Goal: Information Seeking & Learning: Check status

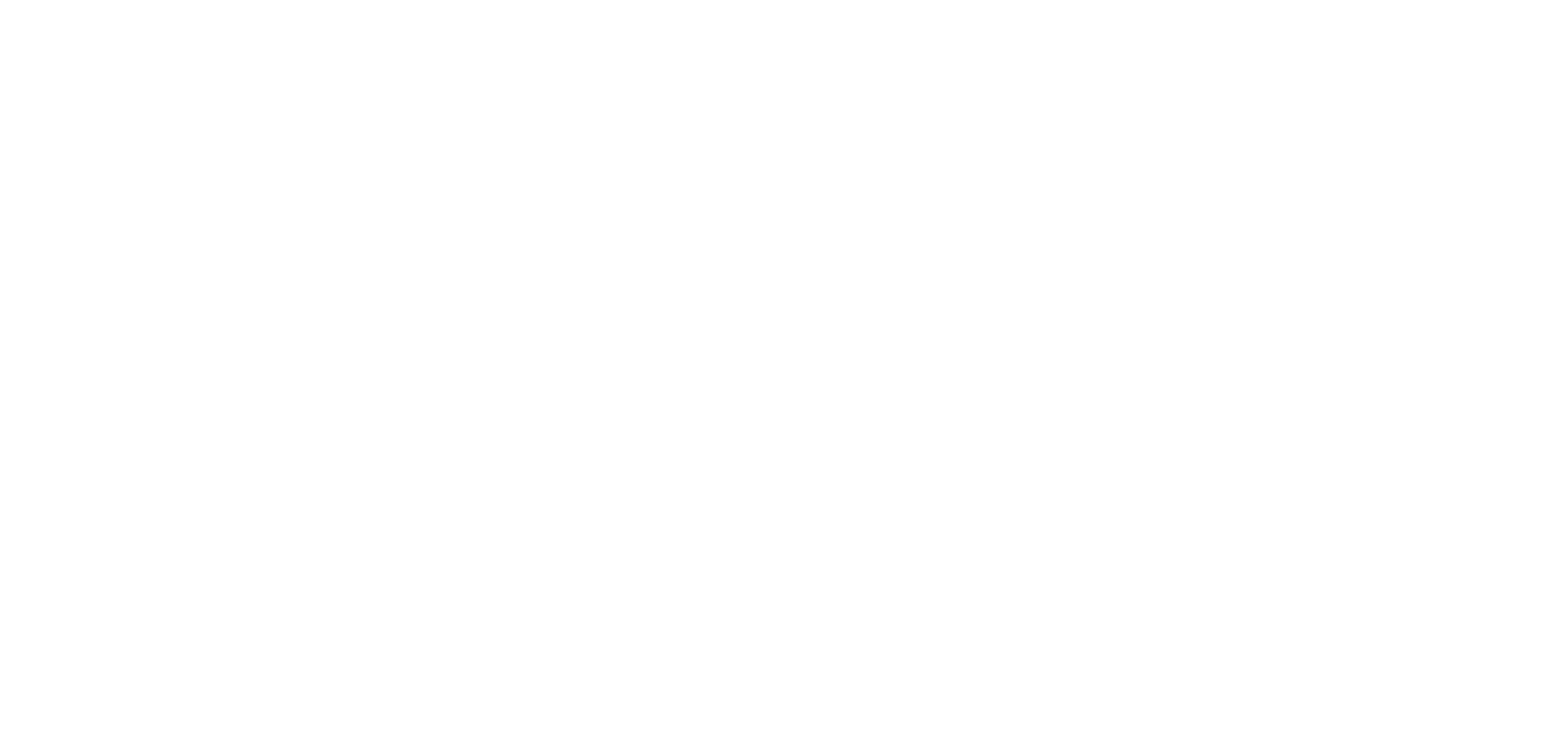
select select
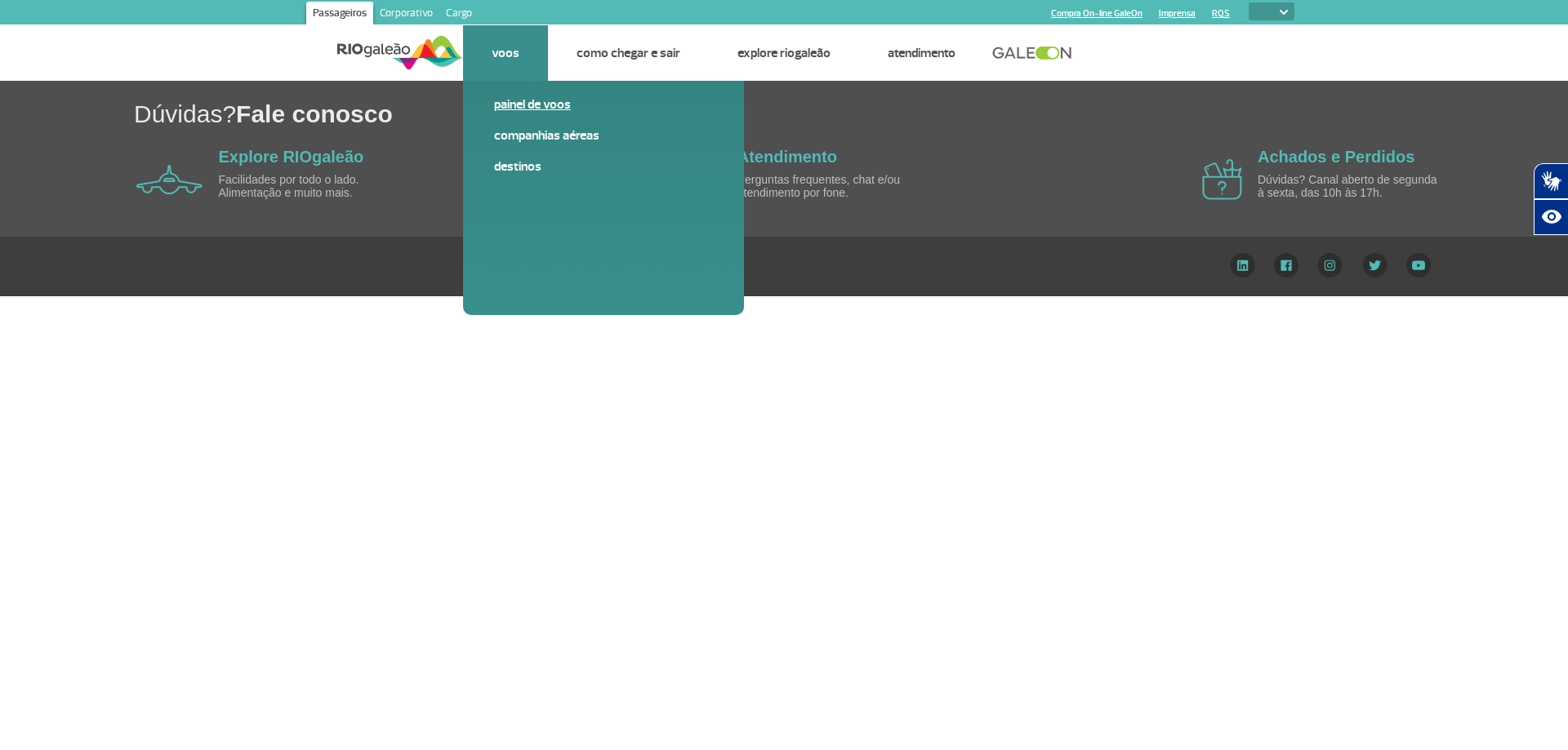
click at [541, 106] on link "Painel de voos" at bounding box center [603, 104] width 219 height 18
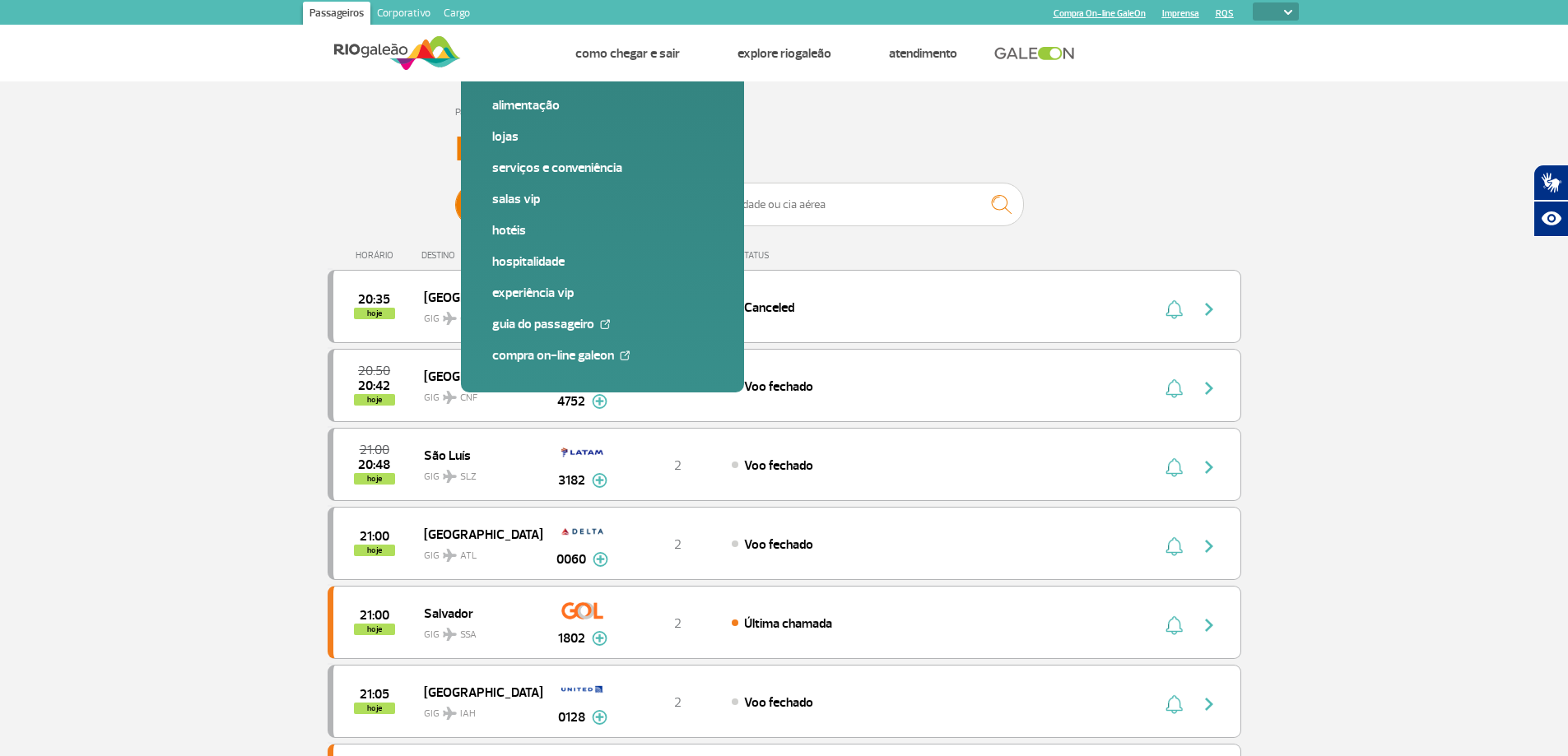
click at [550, 209] on span "Partidas" at bounding box center [534, 204] width 40 height 42
click at [455, 197] on input "Partidas Chegadas" at bounding box center [455, 197] width 0 height 0
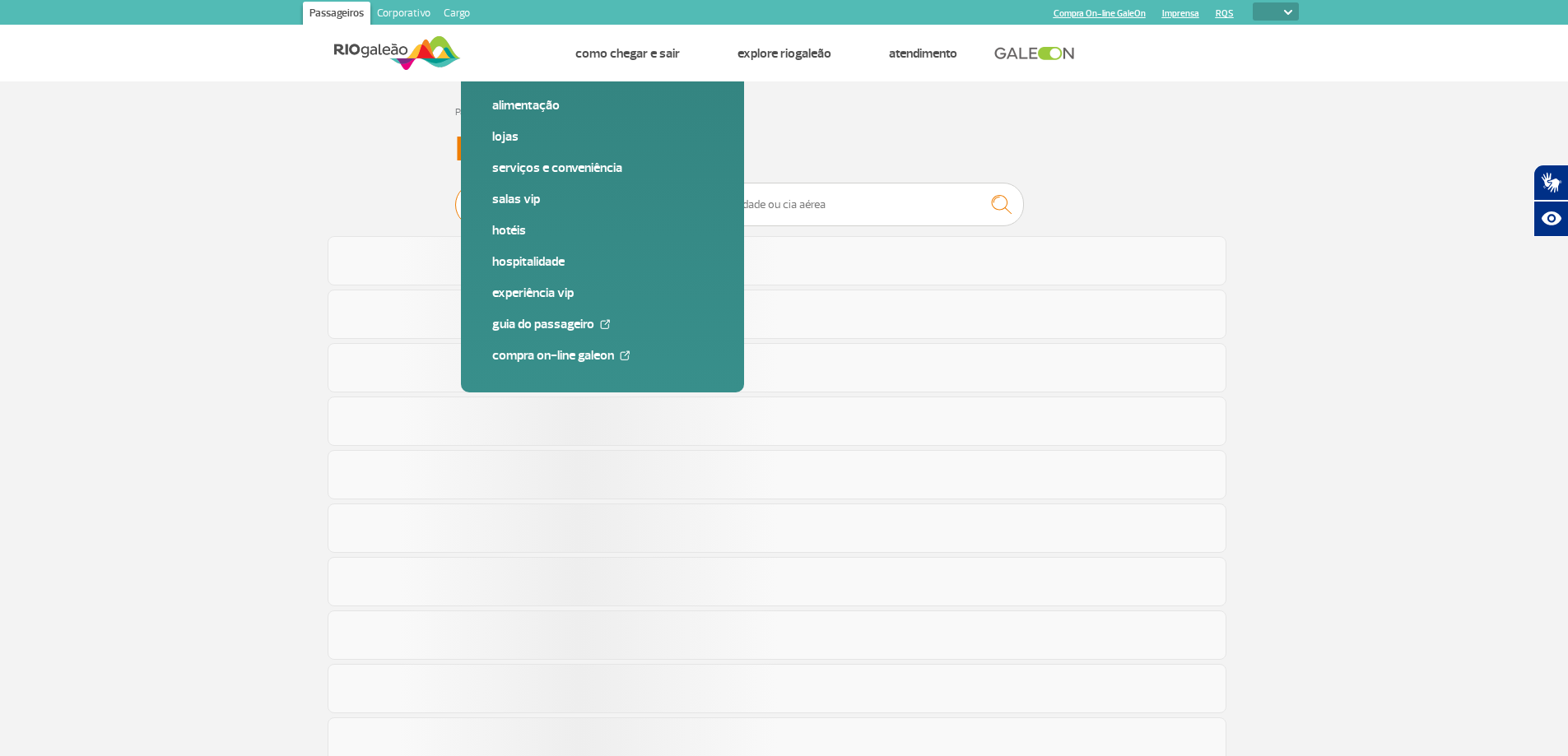
click at [621, 205] on span "Chegadas" at bounding box center [637, 204] width 47 height 42
click at [455, 197] on input "Partidas Chegadas" at bounding box center [455, 197] width 0 height 0
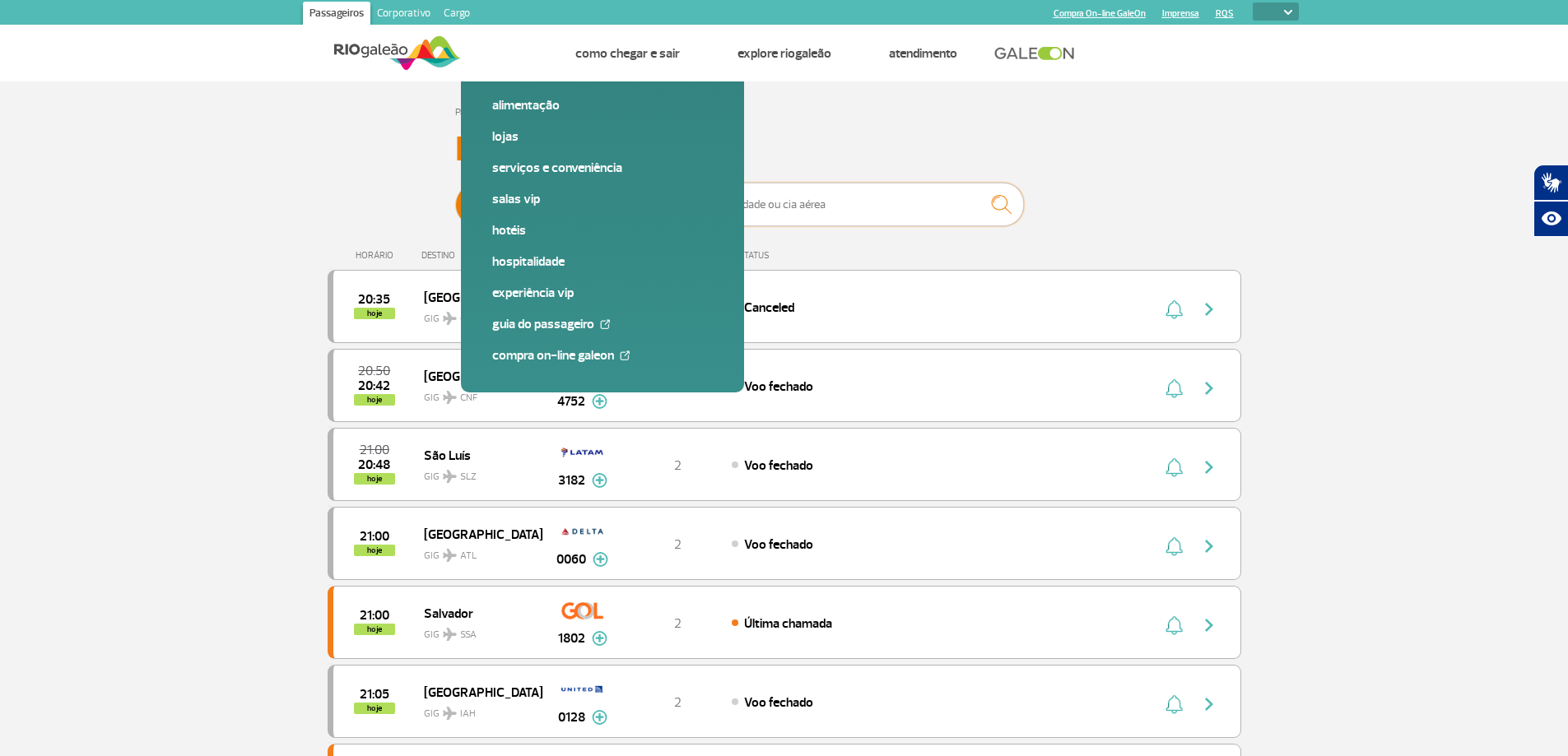
click at [795, 207] on input "text" at bounding box center [859, 203] width 329 height 43
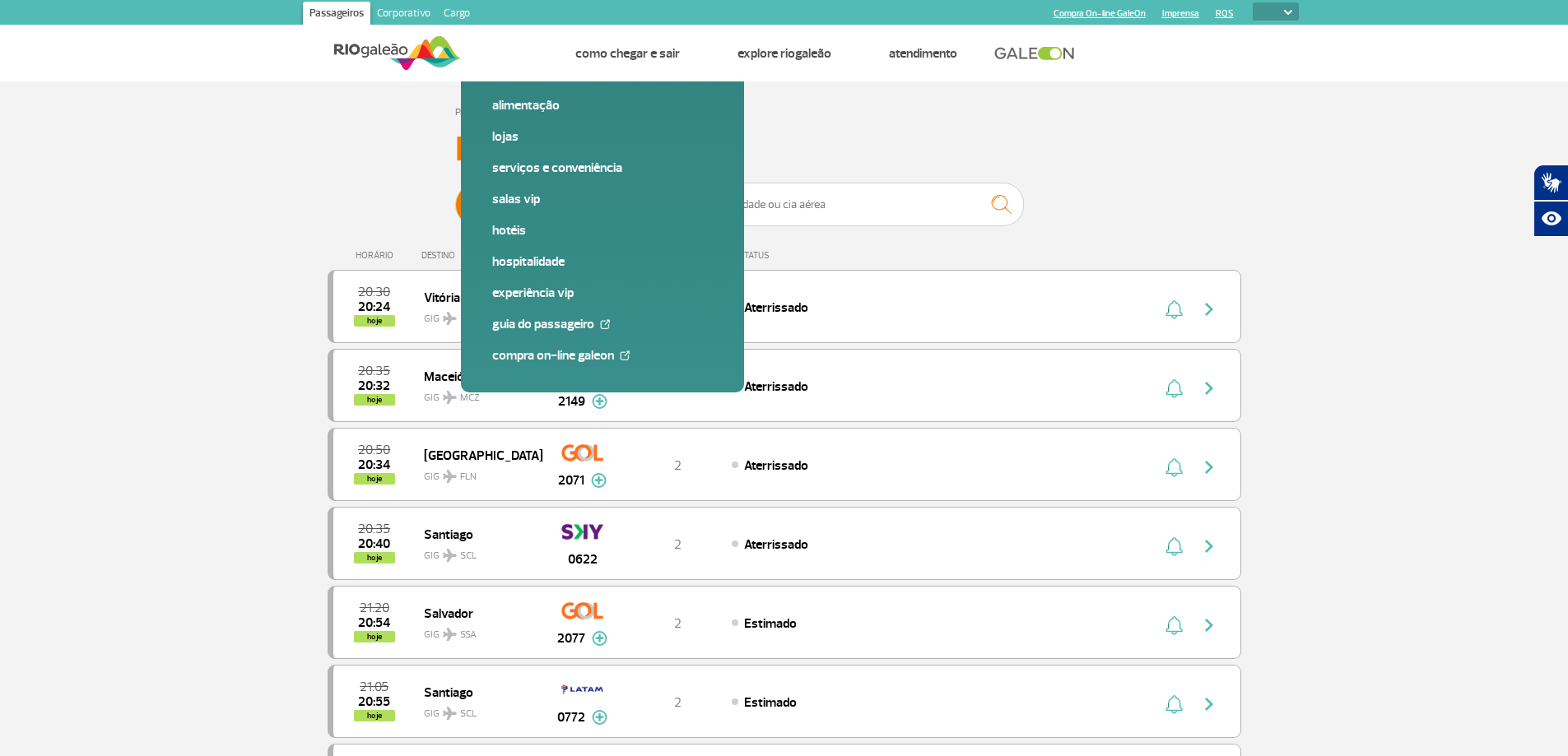
drag, startPoint x: 622, startPoint y: 210, endPoint x: 678, endPoint y: 190, distance: 59.5
click at [621, 210] on span "Chegadas" at bounding box center [637, 204] width 47 height 42
click at [455, 197] on input "Partidas Chegadas" at bounding box center [455, 197] width 0 height 0
click at [761, 189] on input "text" at bounding box center [859, 203] width 329 height 43
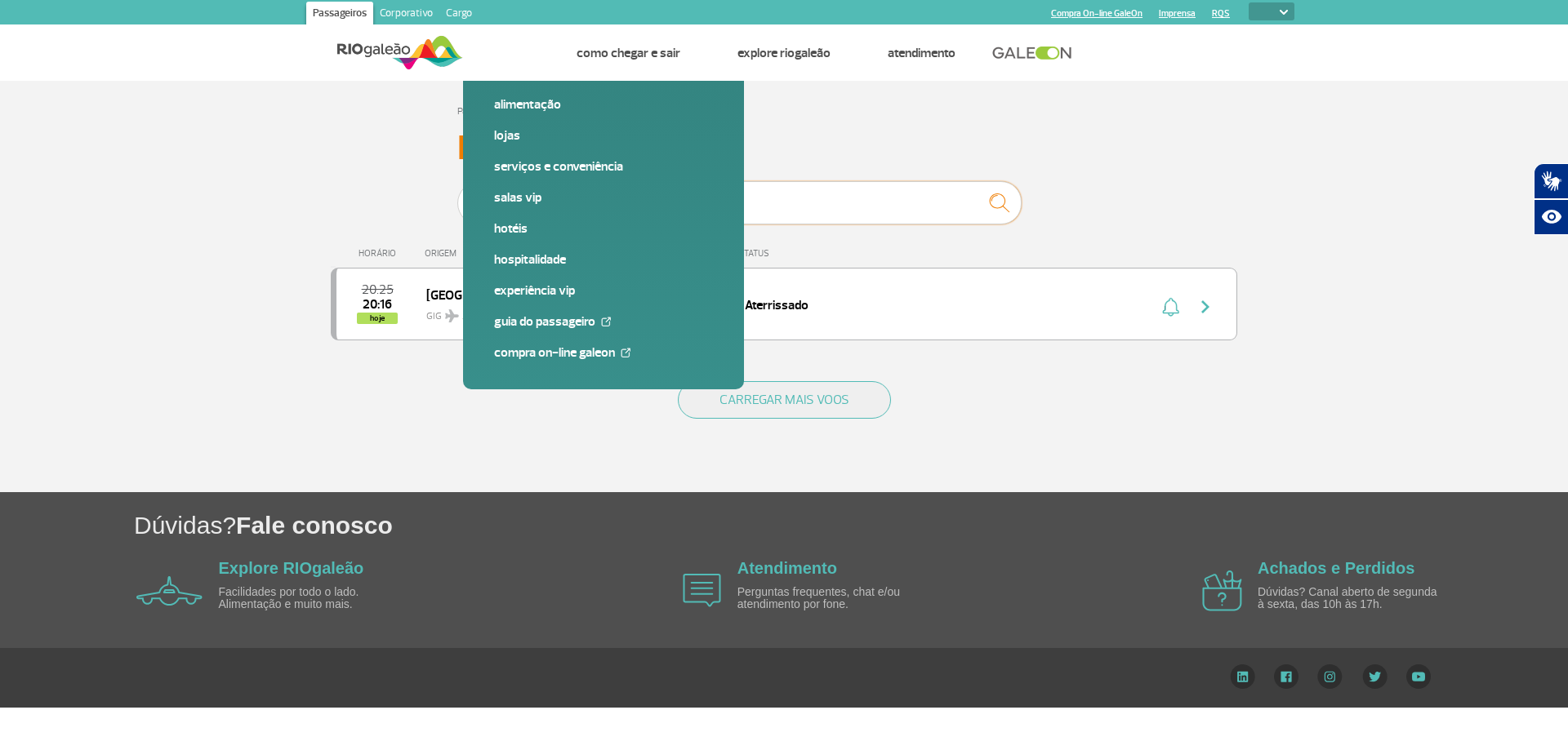
click at [795, 205] on input "1268" at bounding box center [858, 202] width 326 height 43
type input "622"
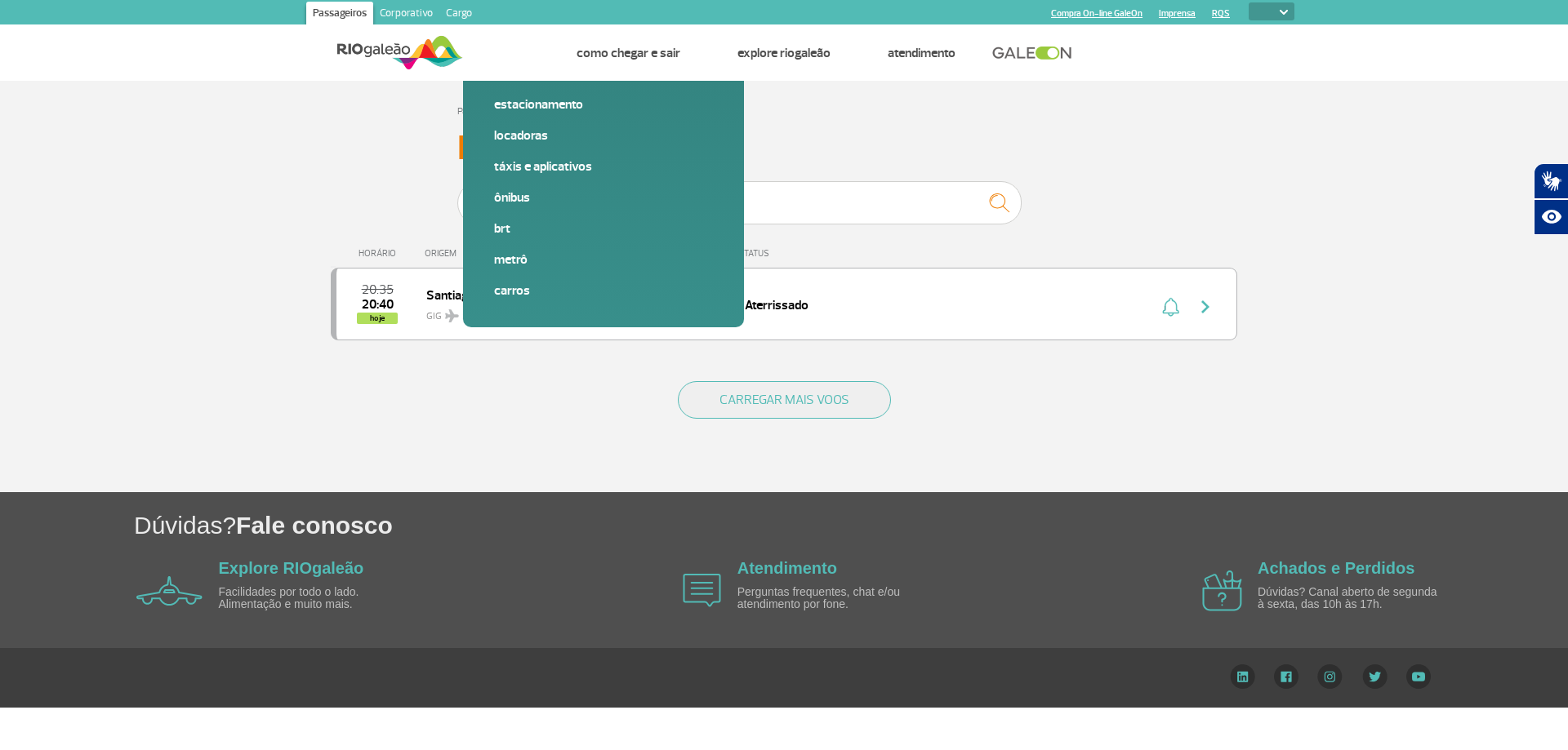
click at [508, 388] on div "CARREGAR MAIS VOOS" at bounding box center [783, 426] width 906 height 131
click at [744, 194] on input "622" at bounding box center [858, 202] width 326 height 43
click at [972, 137] on h3 "Painel de Voos" at bounding box center [784, 148] width 654 height 41
click at [812, 201] on input "622" at bounding box center [858, 202] width 326 height 43
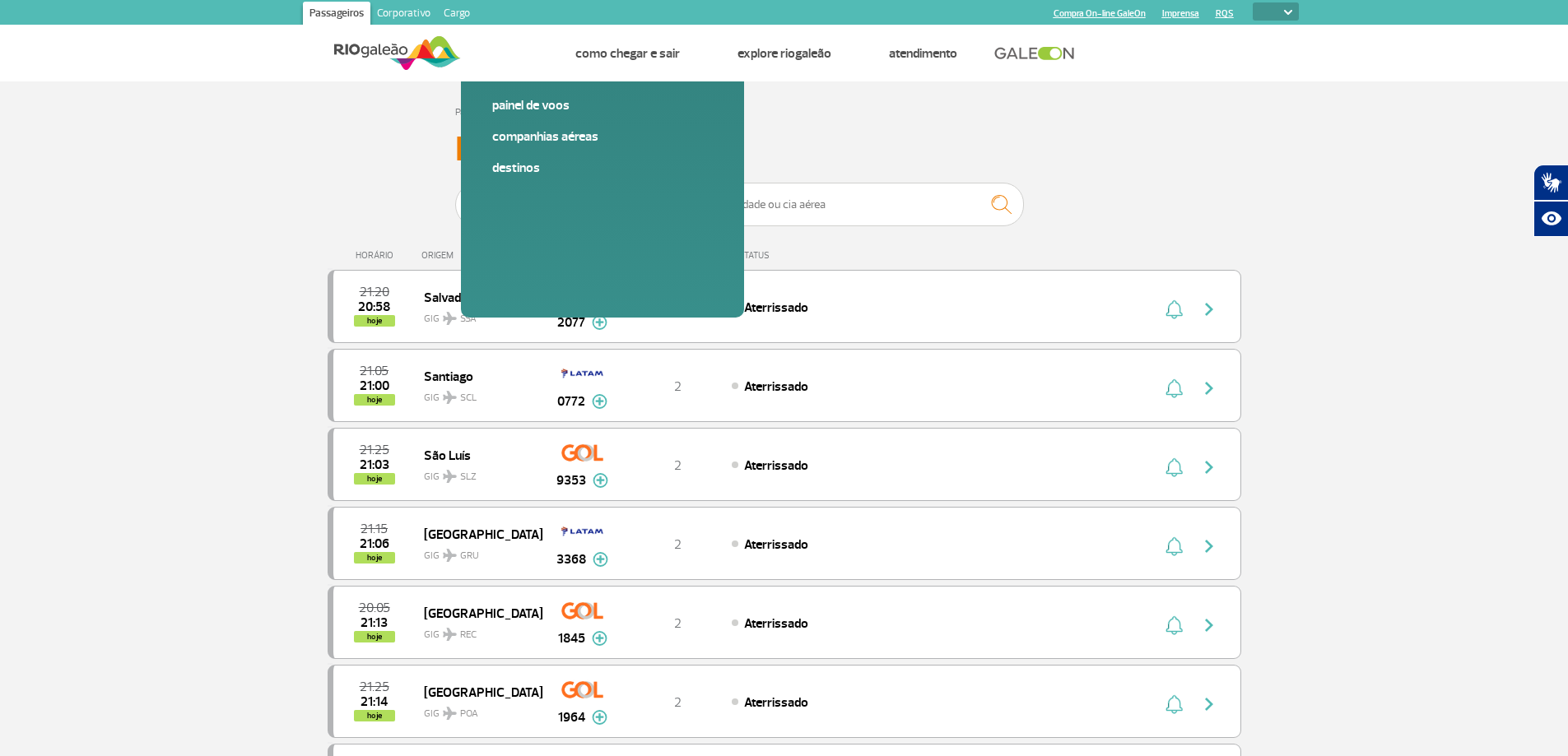
drag, startPoint x: 353, startPoint y: 254, endPoint x: 783, endPoint y: 248, distance: 430.0
click at [783, 248] on div "HORÁRIO ORIGEM CIA AÉREA TERMINAL STATUS" at bounding box center [784, 248] width 913 height 32
drag, startPoint x: 773, startPoint y: 258, endPoint x: 248, endPoint y: 14, distance: 578.9
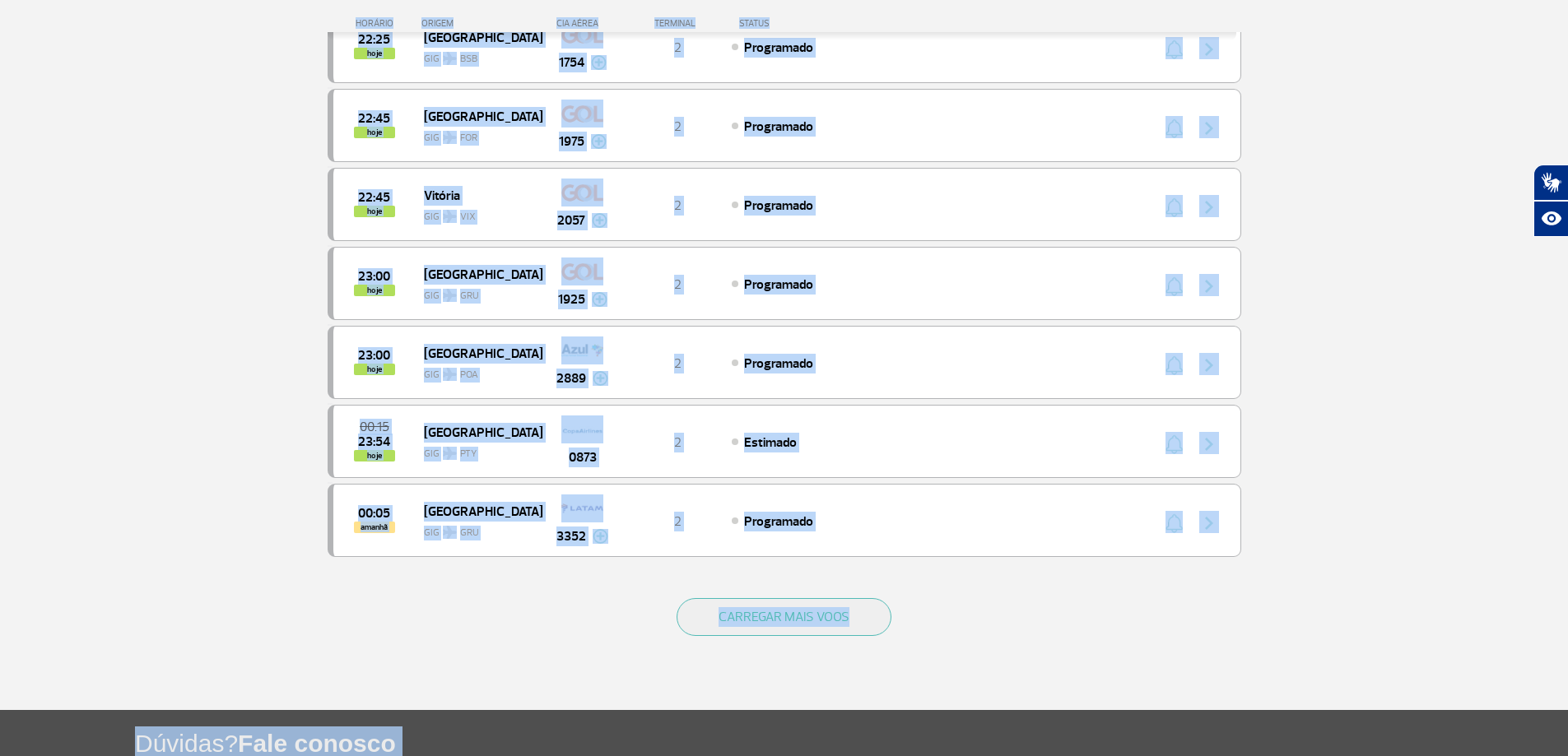
scroll to position [1472, 0]
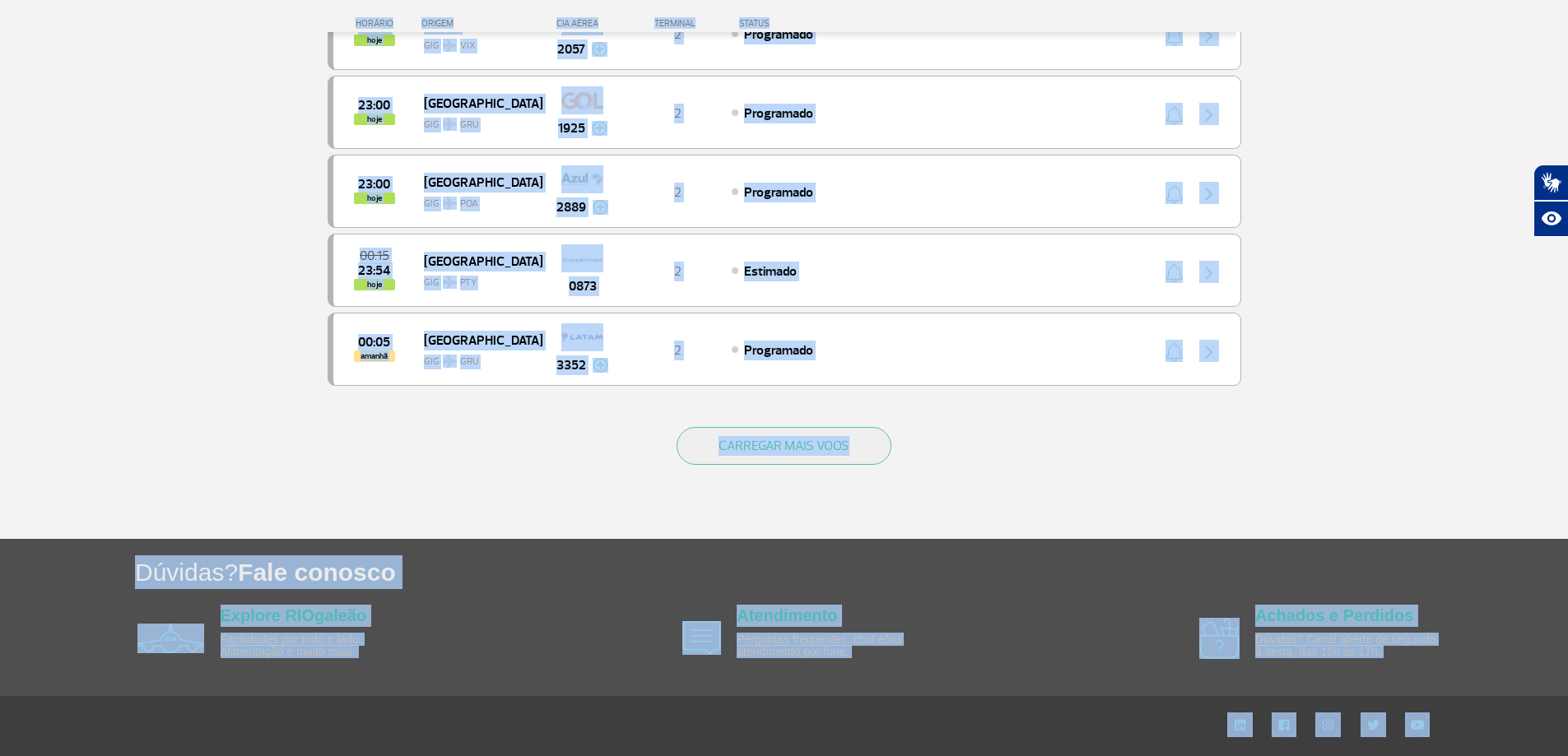
drag, startPoint x: 293, startPoint y: 11, endPoint x: 1464, endPoint y: 690, distance: 1353.6
click at [1465, 689] on div "Dúvidas? Fale conosco Explore RIOgaleão Facilidades por todo o lado. Alimentaçã…" at bounding box center [784, 617] width 1568 height 157
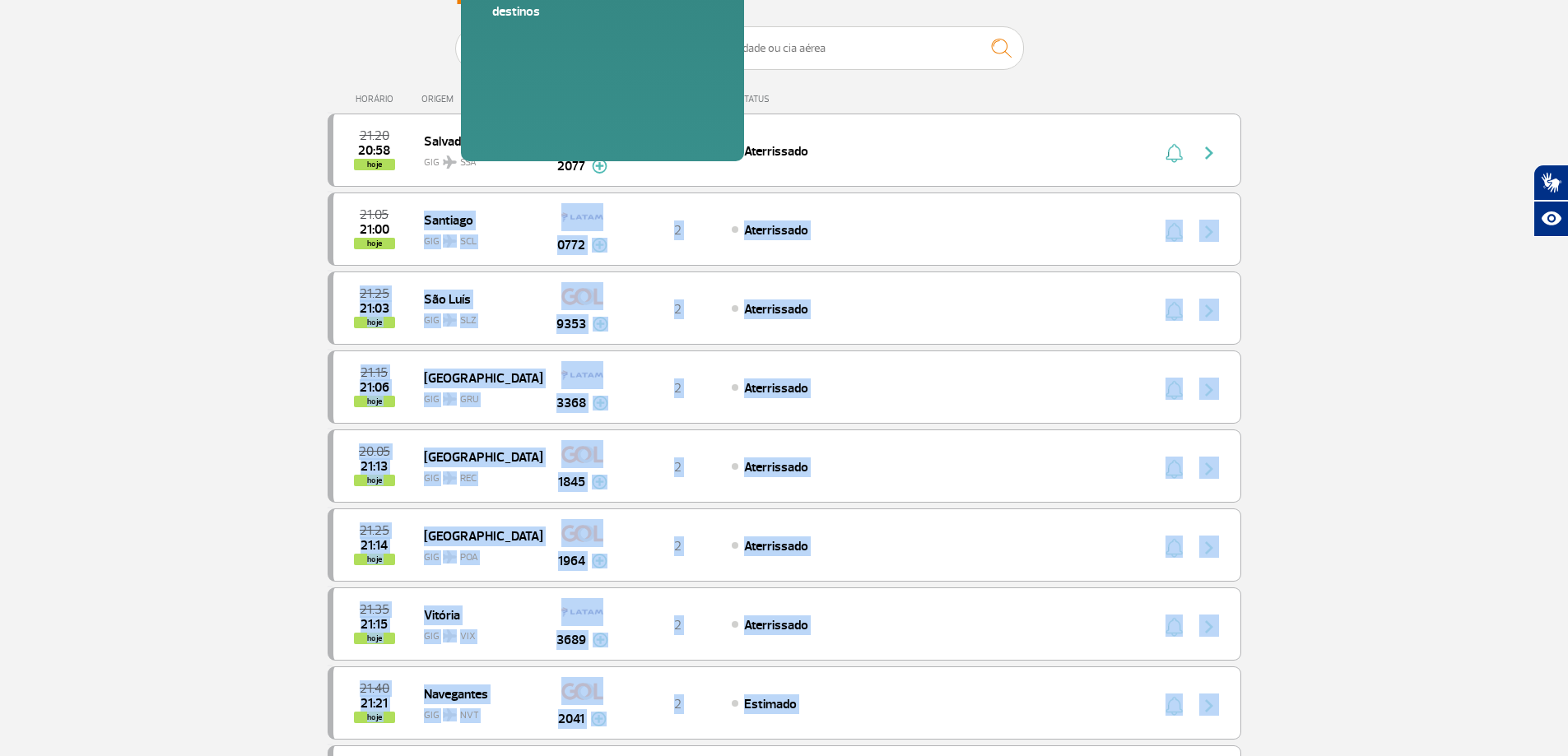
scroll to position [0, 0]
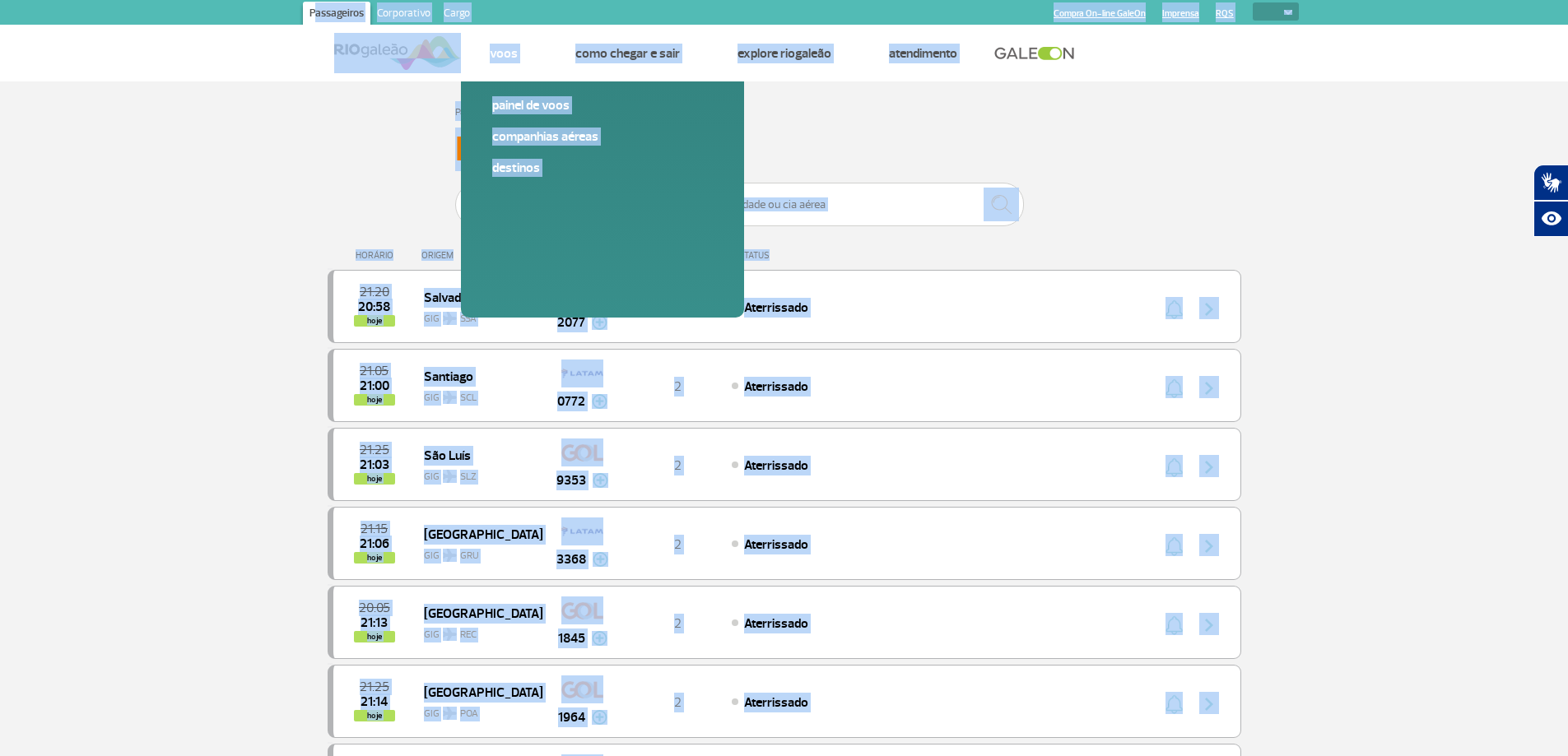
drag, startPoint x: 1453, startPoint y: 728, endPoint x: 267, endPoint y: 14, distance: 1384.3
click at [264, 27] on div "Página inicial Painel de voos Companhias Aéreas Destinos Voos Painel de voos Co…" at bounding box center [784, 53] width 1053 height 57
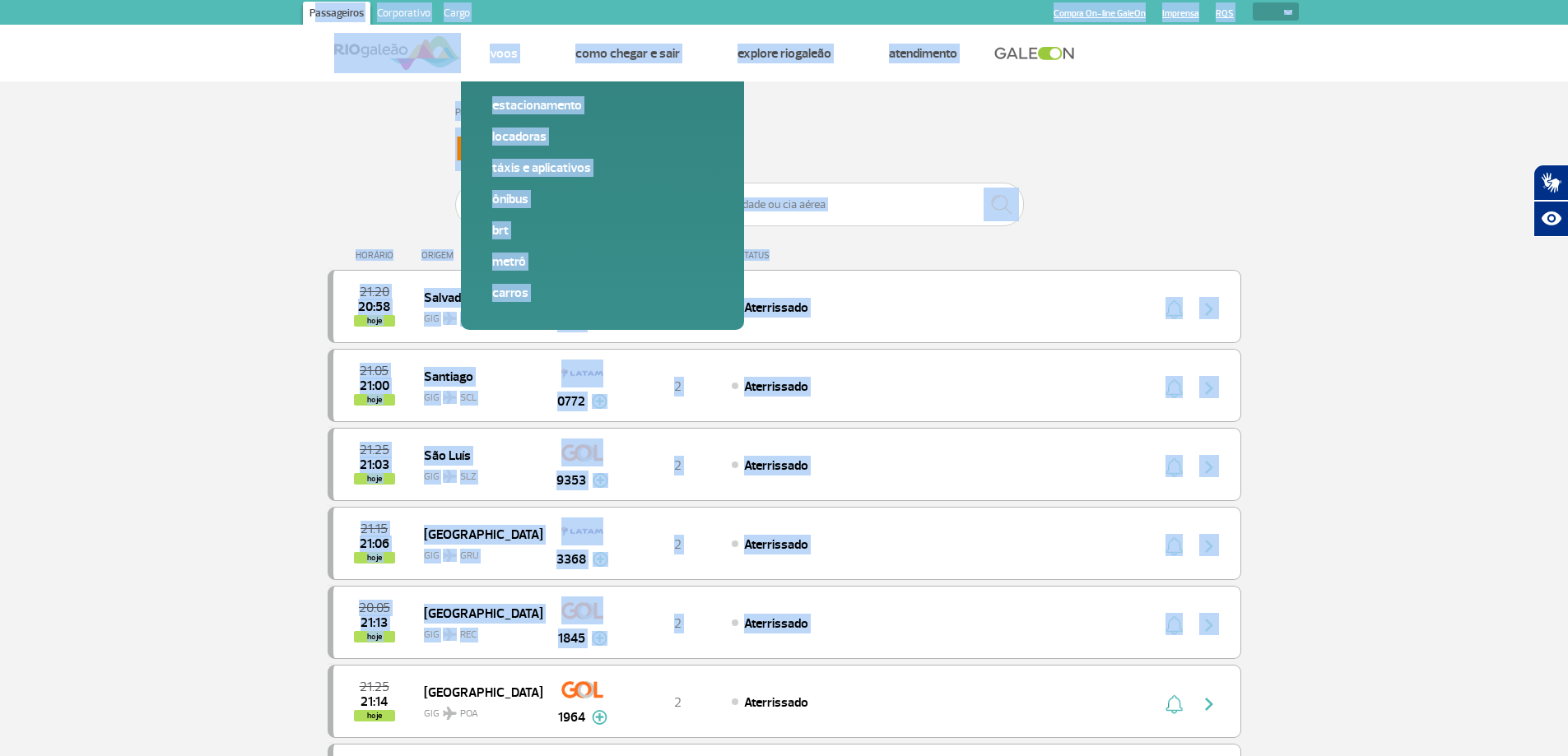
drag, startPoint x: 275, startPoint y: 7, endPoint x: 1387, endPoint y: 625, distance: 1272.2
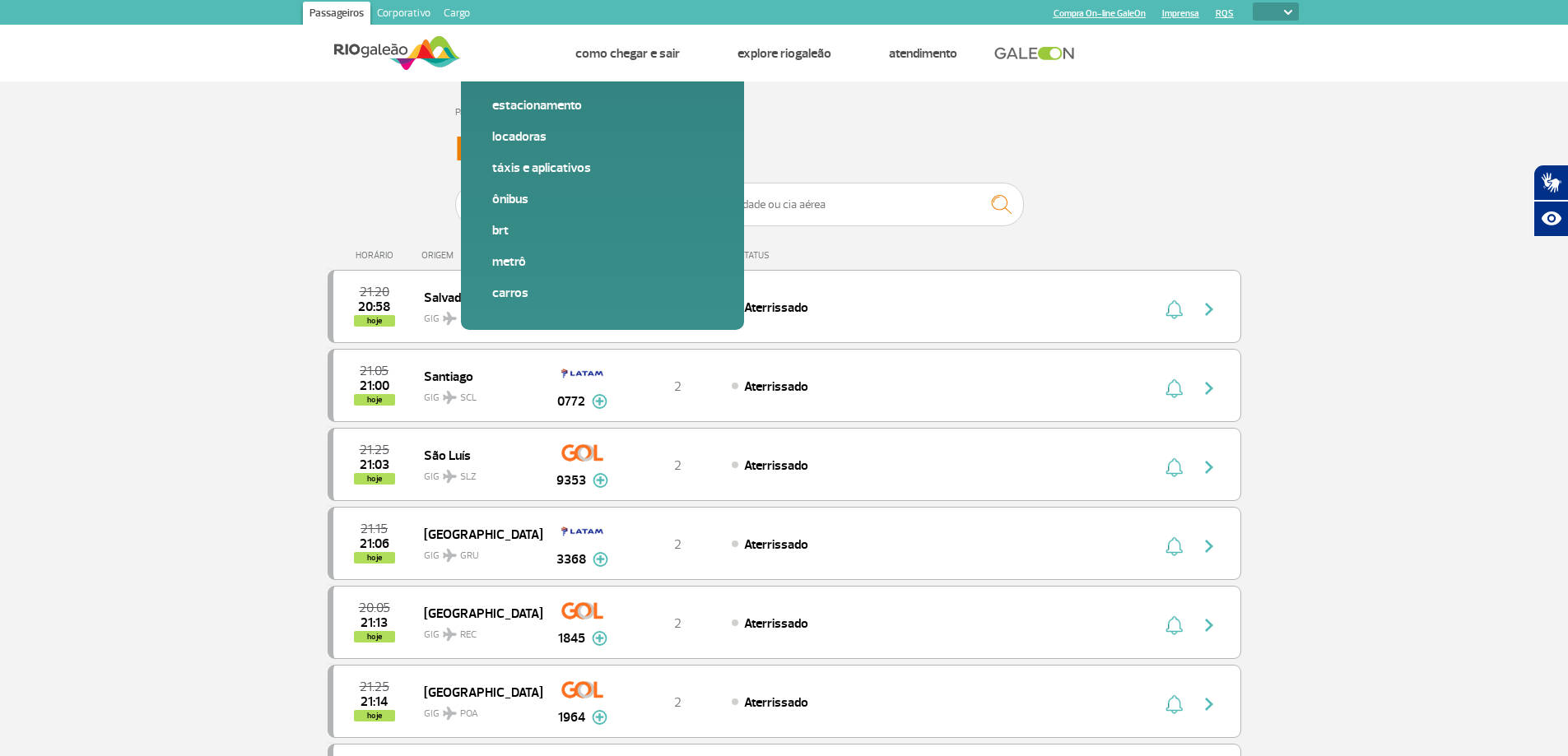
click at [1293, 10] on select "PT ENG ESP" at bounding box center [1275, 11] width 46 height 18
drag, startPoint x: 1435, startPoint y: 0, endPoint x: 1080, endPoint y: 153, distance: 386.6
click at [1082, 158] on h3 "Painel de Voos" at bounding box center [784, 149] width 659 height 42
click at [1052, 47] on link at bounding box center [1039, 53] width 89 height 14
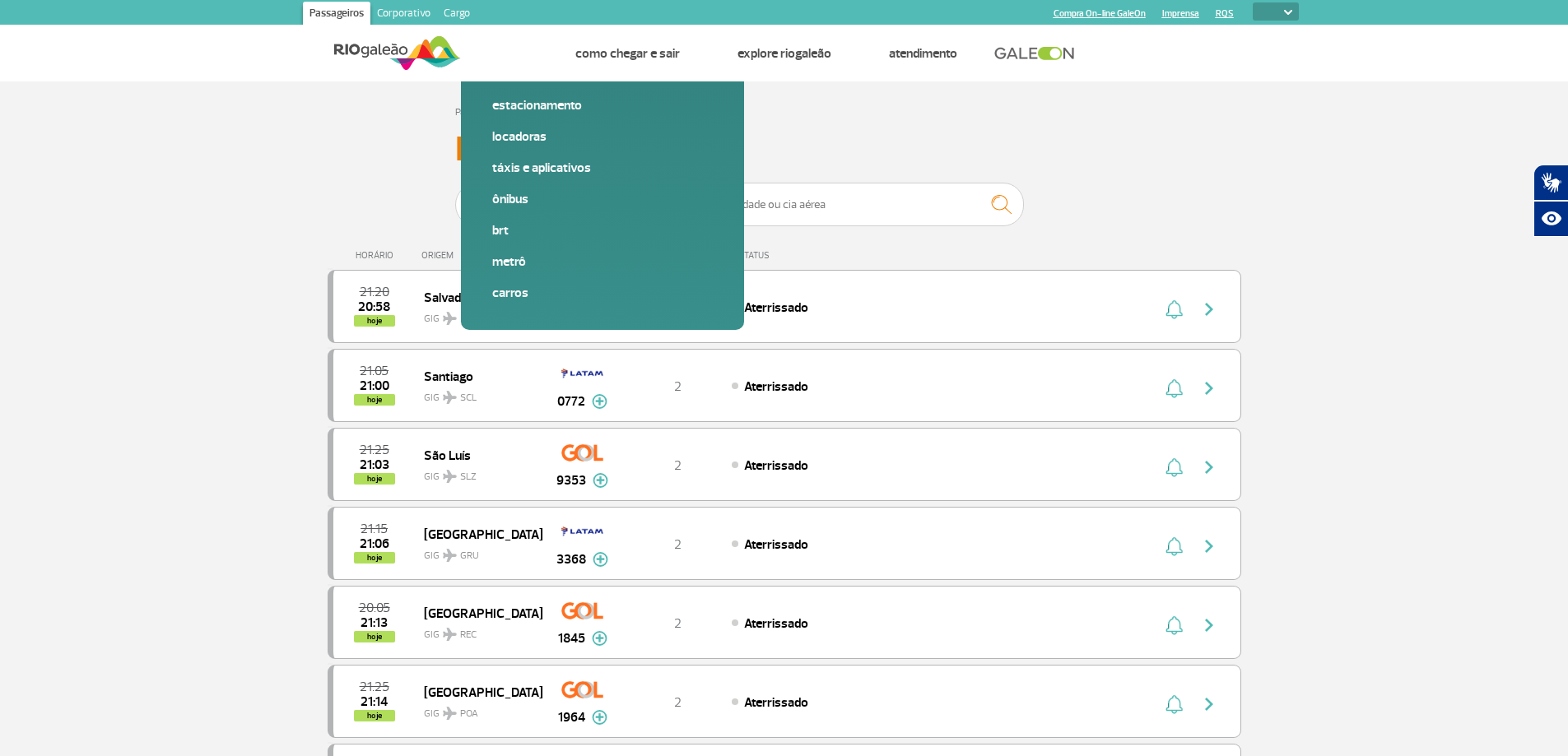
click at [1044, 57] on link at bounding box center [1039, 53] width 89 height 14
click at [1017, 47] on link at bounding box center [1039, 53] width 89 height 14
